Goal: Information Seeking & Learning: Learn about a topic

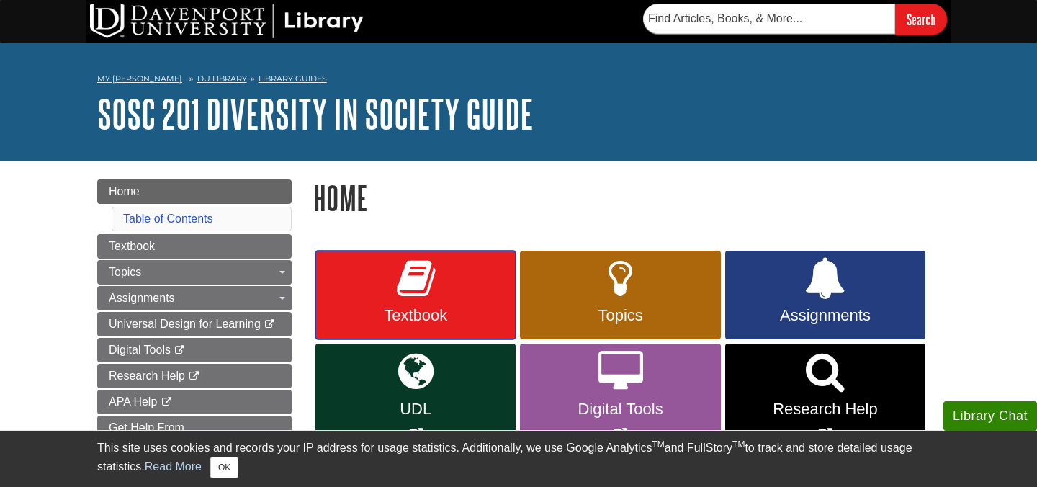
click at [419, 300] on link "Textbook" at bounding box center [415, 295] width 200 height 89
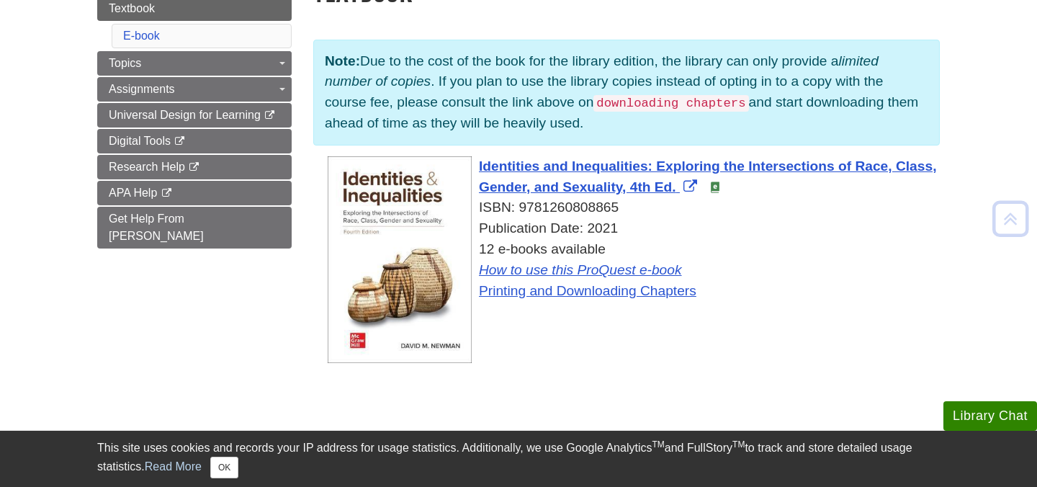
scroll to position [210, 0]
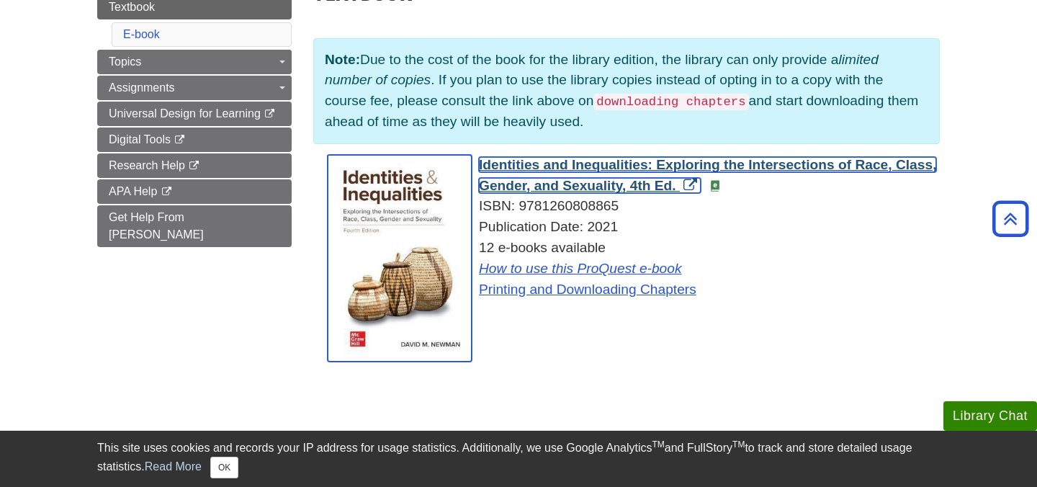
click at [582, 187] on span "Identities and Inequalities: Exploring the Intersections of Race, Class, Gender…" at bounding box center [707, 175] width 457 height 36
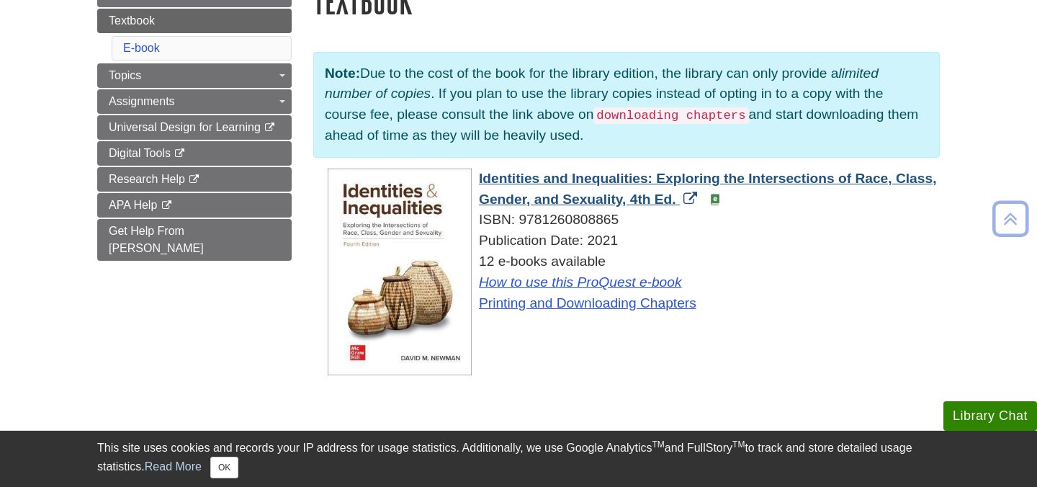
scroll to position [202, 0]
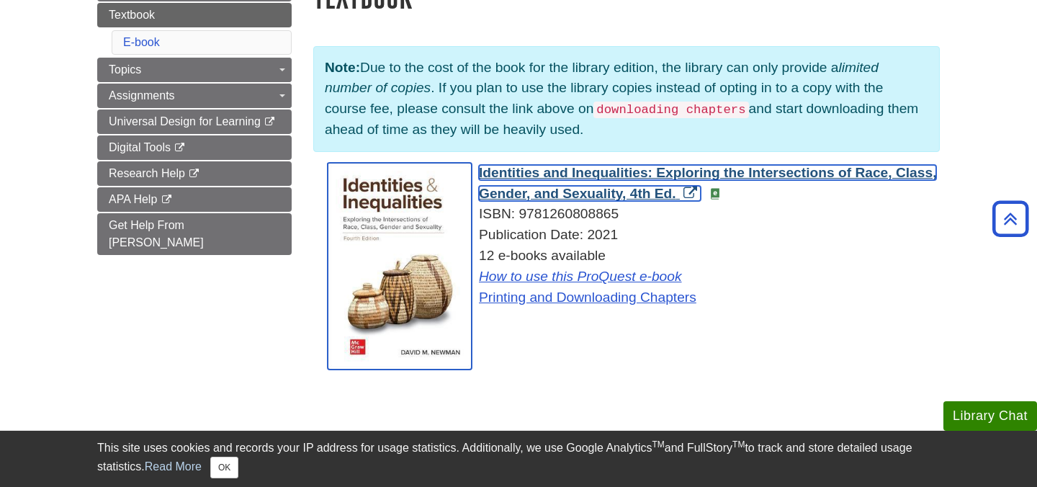
click at [563, 192] on span "Identities and Inequalities: Exploring the Intersections of Race, Class, Gender…" at bounding box center [707, 183] width 457 height 36
